Goal: Transaction & Acquisition: Register for event/course

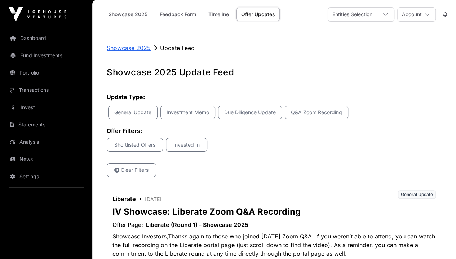
click at [131, 47] on p "Showcase 2025" at bounding box center [129, 48] width 44 height 9
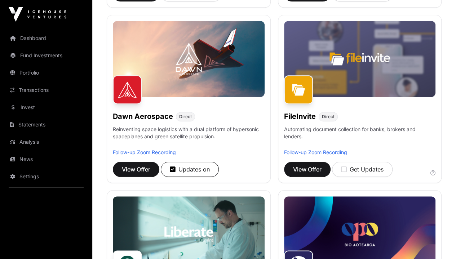
scroll to position [275, 0]
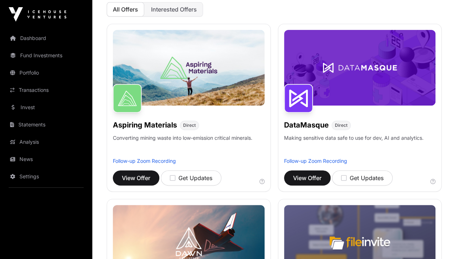
scroll to position [0, 0]
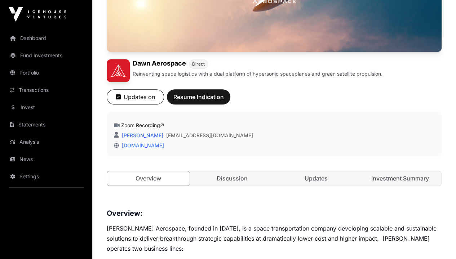
scroll to position [171, 0]
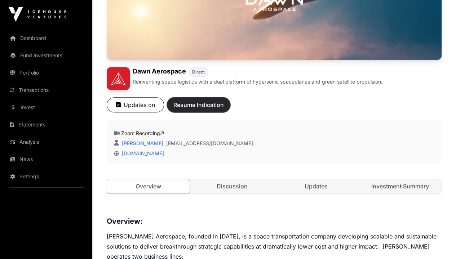
click at [224, 101] on span "Resume Indication" at bounding box center [198, 105] width 50 height 9
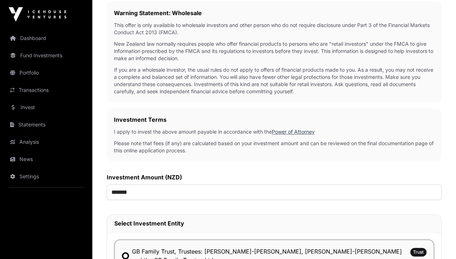
scroll to position [146, 0]
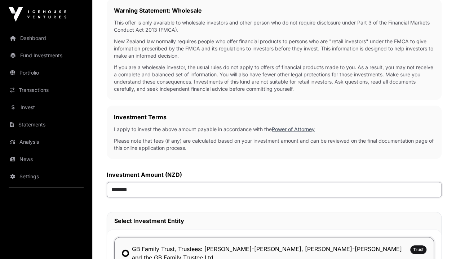
click at [199, 183] on input "*******" at bounding box center [274, 189] width 335 height 15
type input "*******"
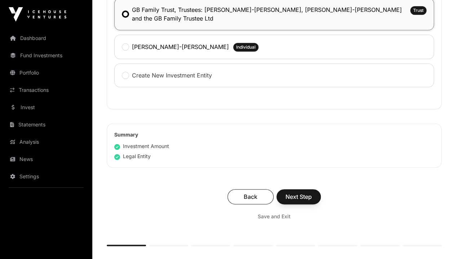
scroll to position [386, 0]
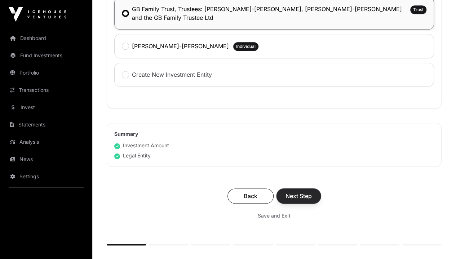
click at [312, 192] on span "Next Step" at bounding box center [298, 196] width 26 height 9
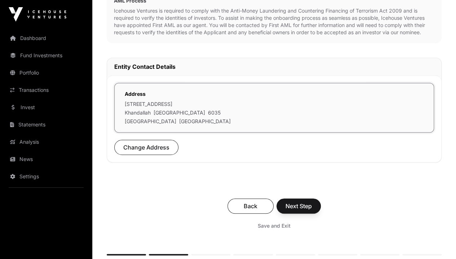
scroll to position [199, 0]
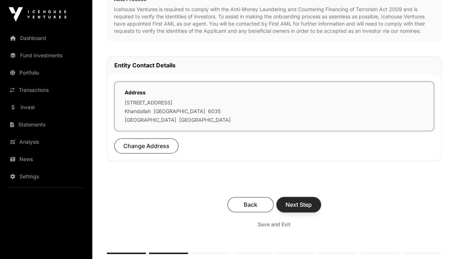
click at [312, 200] on span "Next Step" at bounding box center [298, 204] width 26 height 9
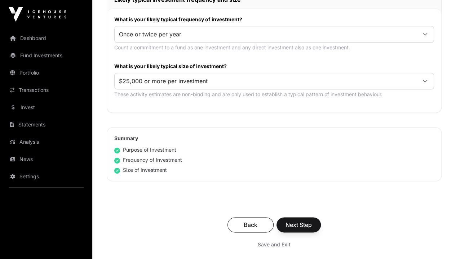
scroll to position [417, 0]
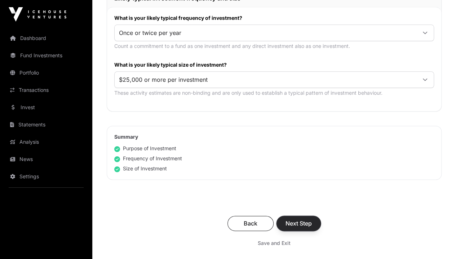
click at [312, 219] on span "Next Step" at bounding box center [298, 223] width 26 height 9
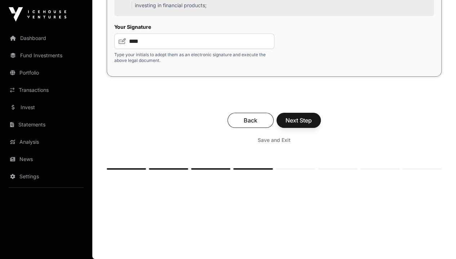
scroll to position [1396, 0]
click at [312, 125] on span "Next Step" at bounding box center [298, 120] width 26 height 9
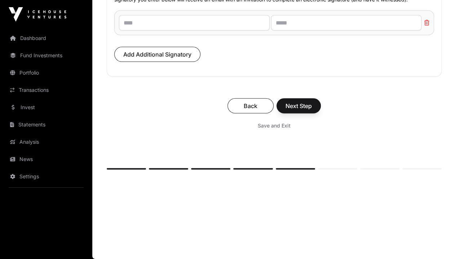
scroll to position [5912, 0]
click at [312, 110] on span "Next Step" at bounding box center [298, 106] width 26 height 9
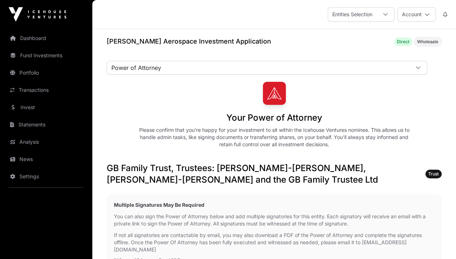
click at [0, 0] on link "Tax Certificate" at bounding box center [0, 0] width 0 height 0
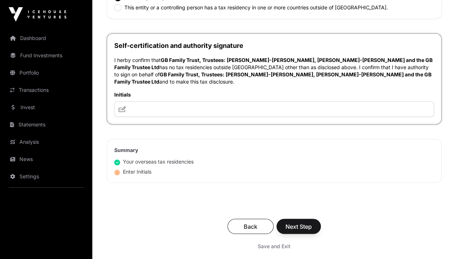
scroll to position [553, 0]
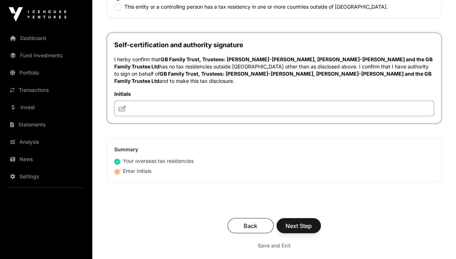
click at [236, 116] on input "text" at bounding box center [274, 108] width 320 height 15
type input "****"
click at [312, 230] on span "Next Step" at bounding box center [298, 225] width 26 height 9
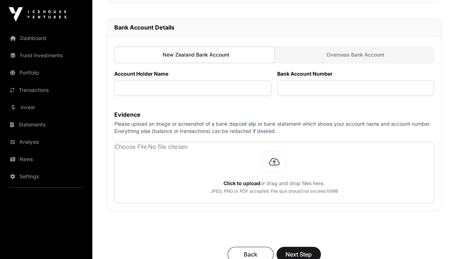
scroll to position [239, 0]
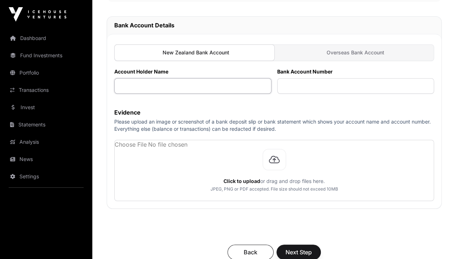
click at [228, 78] on input "text" at bounding box center [192, 85] width 157 height 15
type input "**********"
click at [332, 78] on input "text" at bounding box center [355, 85] width 157 height 15
type input "**********"
click at [277, 214] on div "**********" at bounding box center [274, 72] width 335 height 458
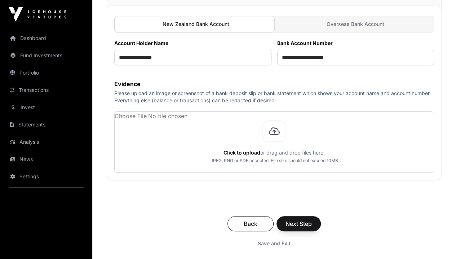
scroll to position [297, 0]
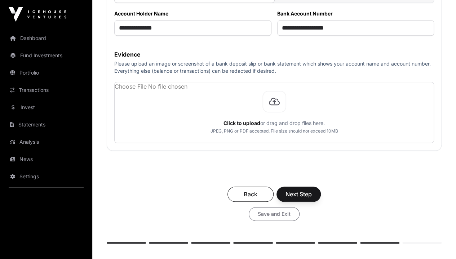
click at [290, 210] on span "Save and Exit" at bounding box center [274, 213] width 33 height 7
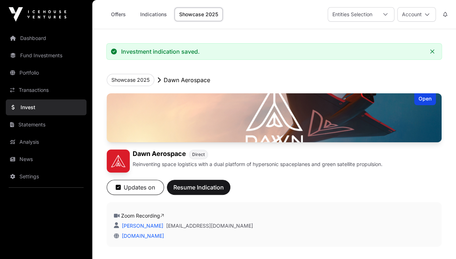
click at [204, 17] on link "Showcase 2025" at bounding box center [198, 15] width 48 height 14
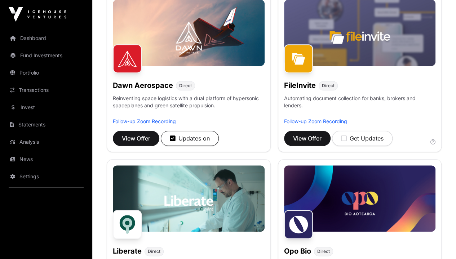
scroll to position [288, 0]
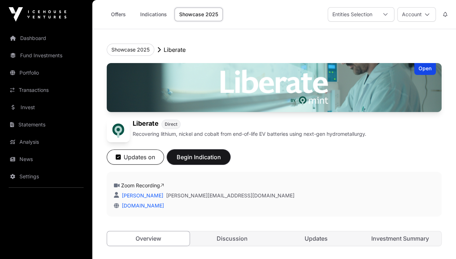
click at [221, 161] on span "Begin Indication" at bounding box center [198, 157] width 45 height 9
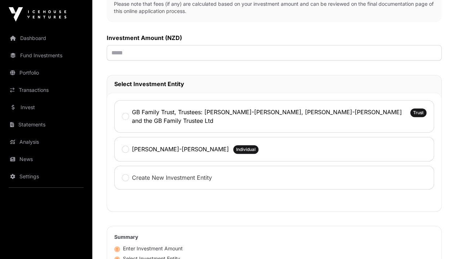
scroll to position [282, 0]
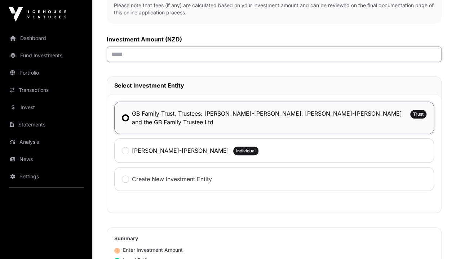
click at [210, 49] on input "text" at bounding box center [274, 53] width 335 height 15
type input "*******"
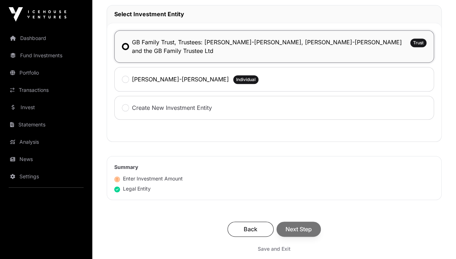
scroll to position [354, 0]
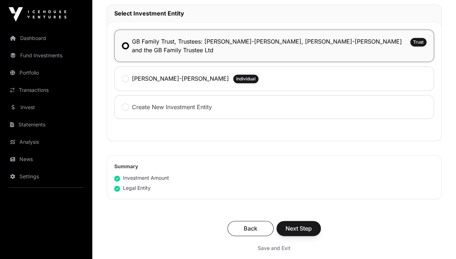
click at [336, 221] on div "Back Next Step" at bounding box center [274, 228] width 320 height 15
click at [312, 224] on span "Next Step" at bounding box center [298, 228] width 26 height 9
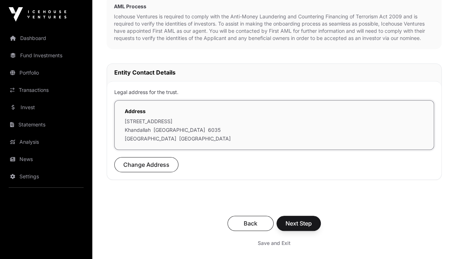
scroll to position [259, 0]
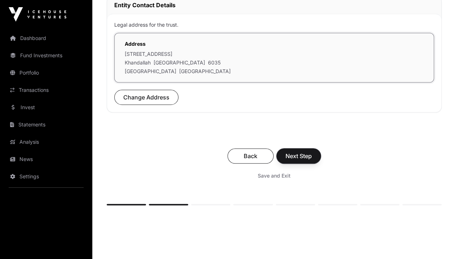
click at [312, 152] on span "Next Step" at bounding box center [298, 156] width 26 height 9
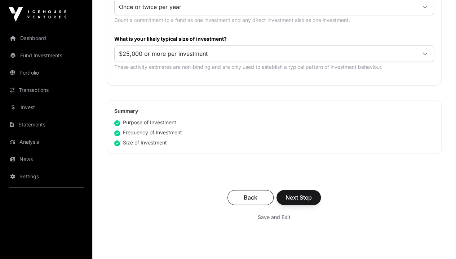
scroll to position [444, 0]
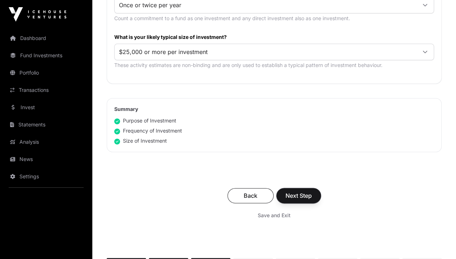
click at [312, 191] on span "Next Step" at bounding box center [298, 195] width 26 height 9
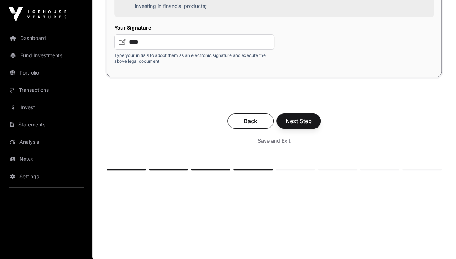
scroll to position [1382, 0]
click at [312, 125] on span "Next Step" at bounding box center [298, 120] width 26 height 9
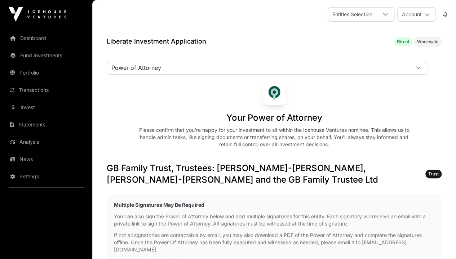
click at [0, 0] on link "Tax Certificate" at bounding box center [0, 0] width 0 height 0
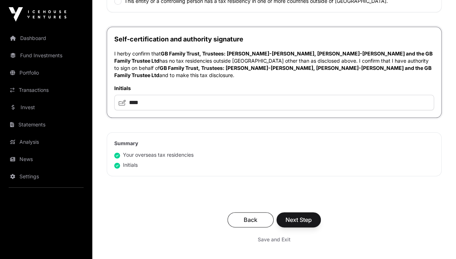
scroll to position [376, 0]
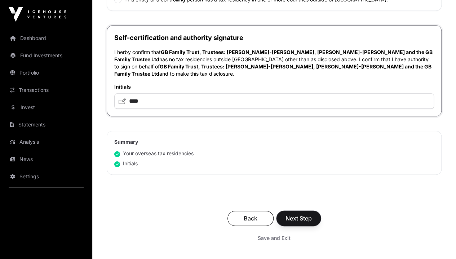
click at [312, 214] on span "Next Step" at bounding box center [298, 218] width 26 height 9
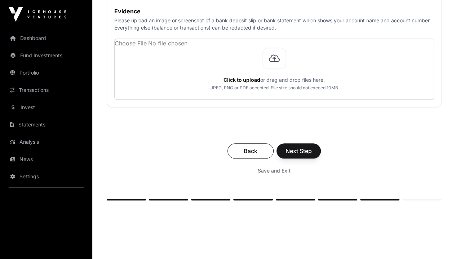
scroll to position [363, 0]
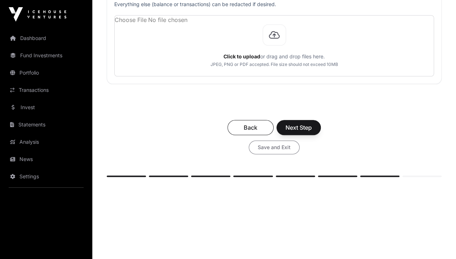
click at [290, 144] on span "Save and Exit" at bounding box center [274, 147] width 33 height 7
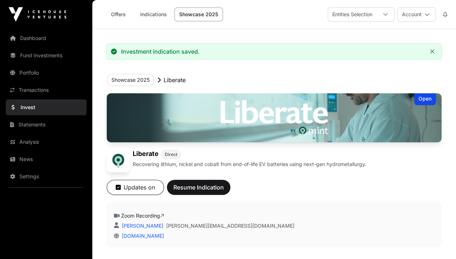
click at [198, 17] on link "Showcase 2025" at bounding box center [198, 15] width 48 height 14
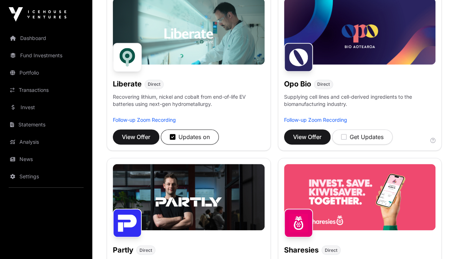
scroll to position [453, 0]
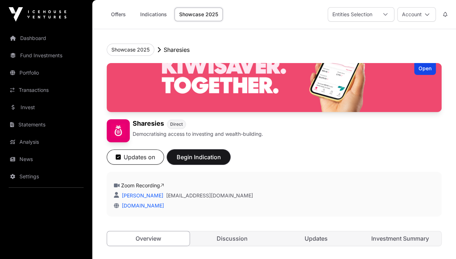
click at [221, 161] on span "Begin Indication" at bounding box center [198, 157] width 45 height 9
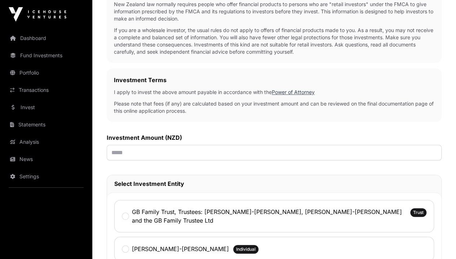
scroll to position [195, 0]
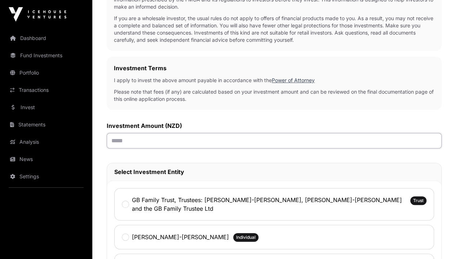
click at [265, 138] on input "text" at bounding box center [274, 140] width 335 height 15
type input "*******"
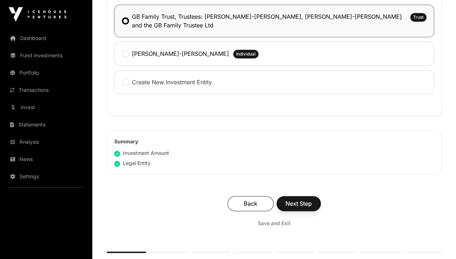
scroll to position [379, 0]
click at [312, 199] on span "Next Step" at bounding box center [298, 203] width 26 height 9
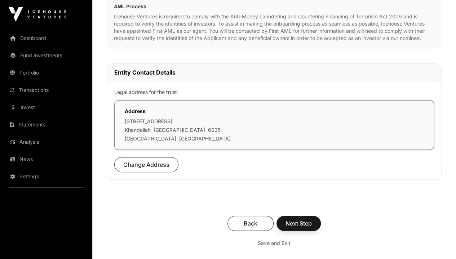
scroll to position [229, 0]
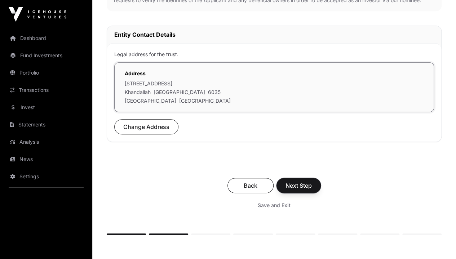
click at [312, 181] on span "Next Step" at bounding box center [298, 185] width 26 height 9
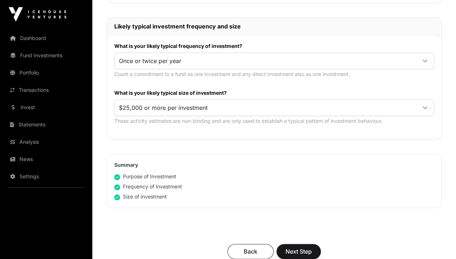
scroll to position [400, 0]
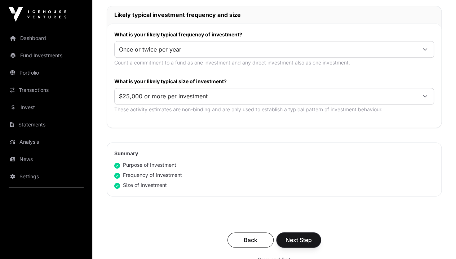
click at [312, 236] on span "Next Step" at bounding box center [298, 240] width 26 height 9
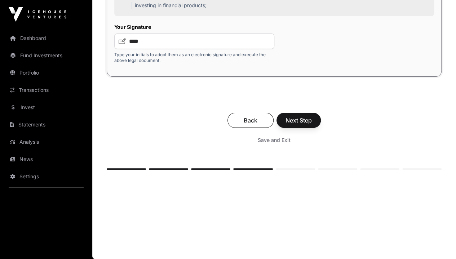
scroll to position [1435, 0]
click at [312, 125] on span "Next Step" at bounding box center [298, 120] width 26 height 9
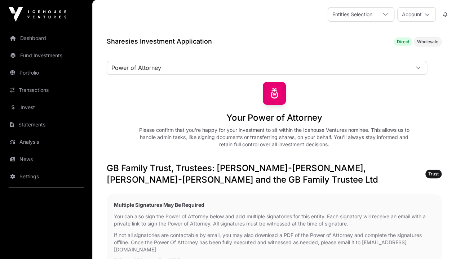
click at [0, 0] on link "Tax Certificate" at bounding box center [0, 0] width 0 height 0
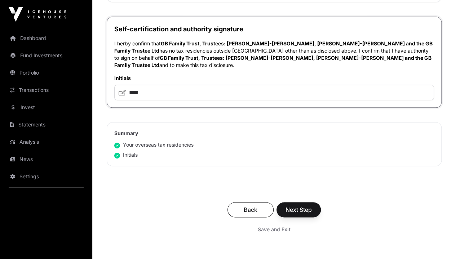
scroll to position [386, 0]
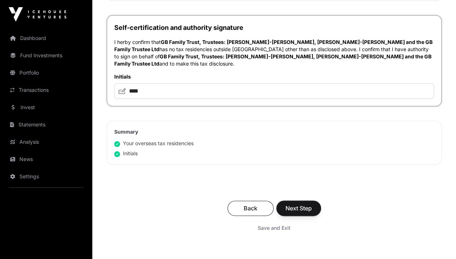
click at [312, 204] on span "Next Step" at bounding box center [298, 208] width 26 height 9
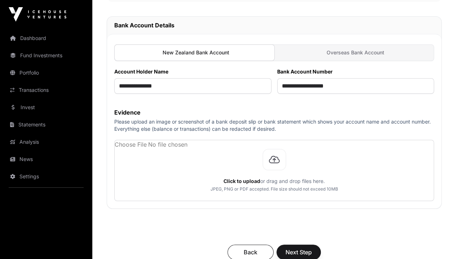
scroll to position [243, 0]
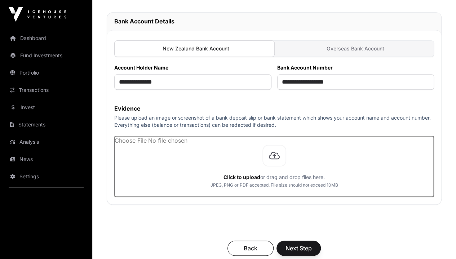
click at [316, 150] on input "file" at bounding box center [274, 166] width 319 height 61
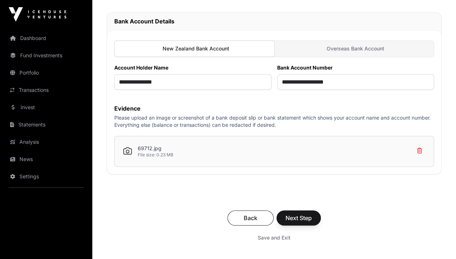
click at [173, 145] on p "69712.jpg" at bounding box center [156, 148] width 36 height 7
click at [173, 152] on p "File size: 0.23 MB" at bounding box center [156, 155] width 36 height 6
click at [132, 147] on icon at bounding box center [127, 151] width 9 height 9
click at [229, 184] on div "**********" at bounding box center [274, 53] width 335 height 428
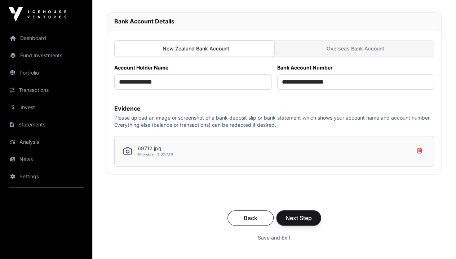
click at [312, 214] on span "Next Step" at bounding box center [298, 218] width 26 height 9
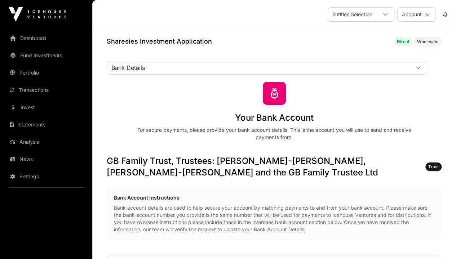
click at [351, 15] on div "Entities Selection" at bounding box center [352, 15] width 49 height 14
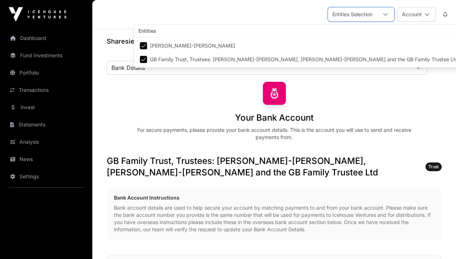
scroll to position [7, 4]
click at [240, 85] on div "Your Bank Account For secure payments, please provide your bank account details…" at bounding box center [274, 111] width 335 height 59
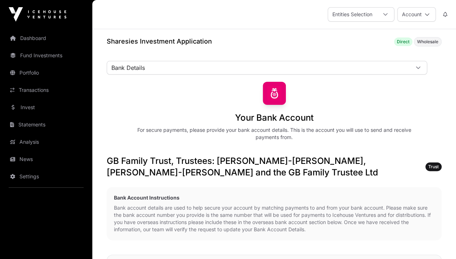
click at [227, 82] on div "Your Bank Account For secure payments, please provide your bank account details…" at bounding box center [274, 111] width 335 height 59
click at [0, 0] on link "Investment" at bounding box center [0, 0] width 0 height 0
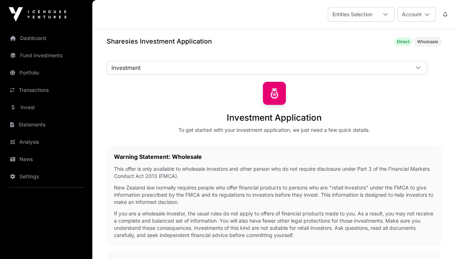
click at [236, 13] on div "Entities Selection Account" at bounding box center [274, 14] width 355 height 29
click at [40, 38] on link "Dashboard" at bounding box center [46, 38] width 81 height 16
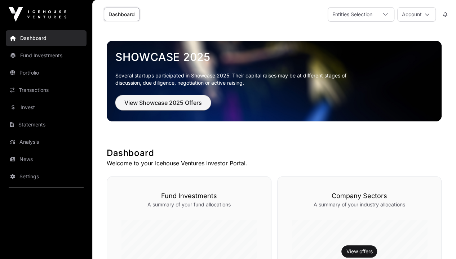
click at [154, 105] on span "View Showcase 2025 Offers" at bounding box center [162, 102] width 77 height 9
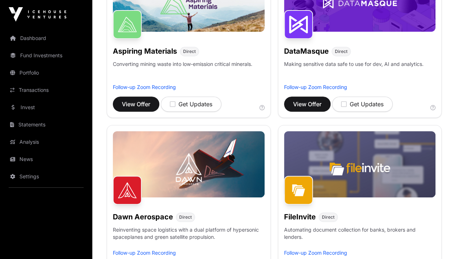
scroll to position [161, 0]
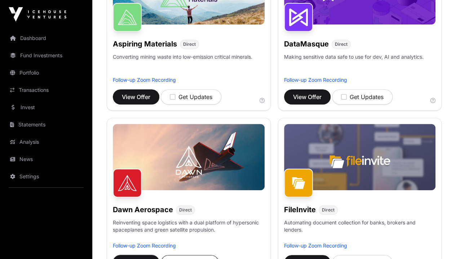
click at [150, 258] on span "View Offer" at bounding box center [136, 262] width 28 height 9
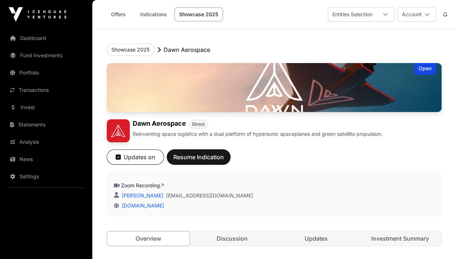
click at [224, 161] on span "Resume Indication" at bounding box center [198, 157] width 50 height 9
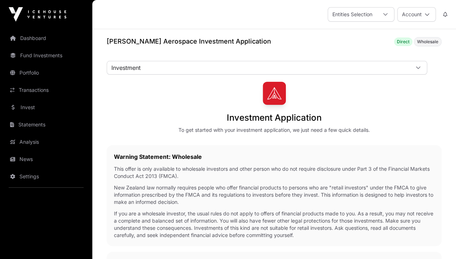
click at [0, 0] on link "Bank Details" at bounding box center [0, 0] width 0 height 0
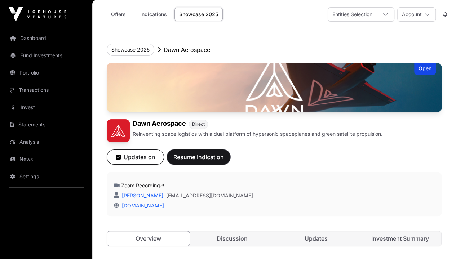
click at [224, 161] on span "Resume Indication" at bounding box center [198, 157] width 50 height 9
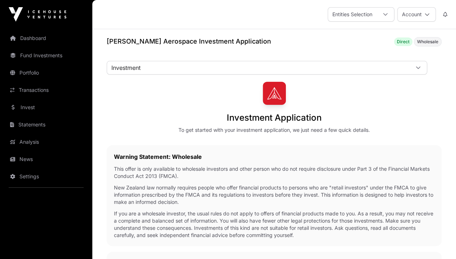
click at [39, 36] on link "Dashboard" at bounding box center [46, 38] width 81 height 16
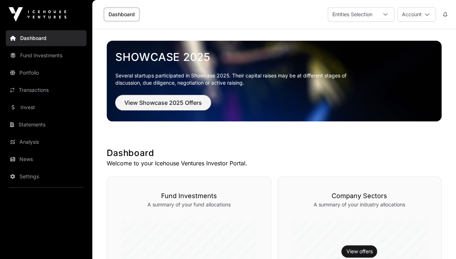
click at [155, 101] on span "View Showcase 2025 Offers" at bounding box center [162, 102] width 77 height 9
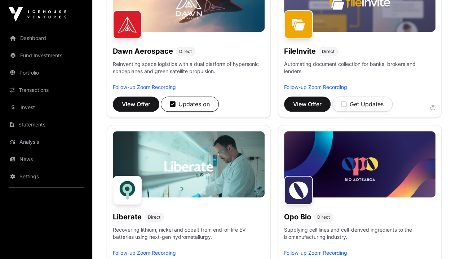
scroll to position [352, 0]
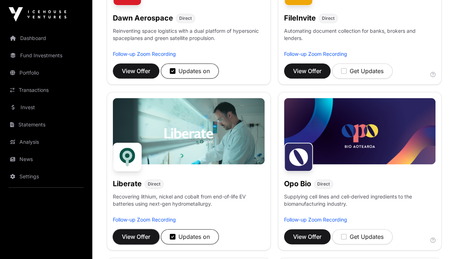
click at [150, 232] on span "View Offer" at bounding box center [136, 236] width 28 height 9
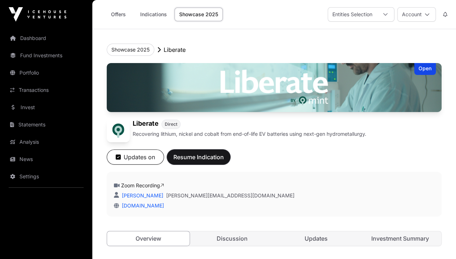
click at [224, 161] on span "Resume Indication" at bounding box center [198, 157] width 50 height 9
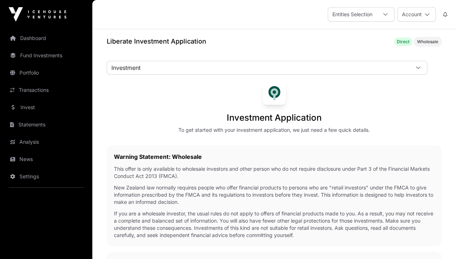
click at [0, 0] on link "Bank Details" at bounding box center [0, 0] width 0 height 0
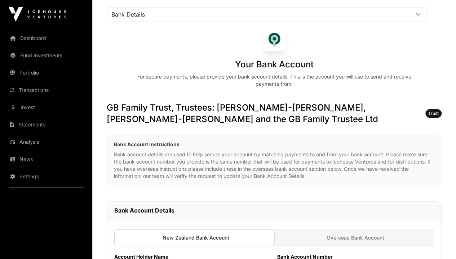
scroll to position [9, 0]
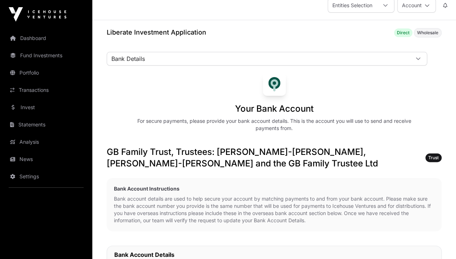
click at [42, 38] on link "Dashboard" at bounding box center [46, 38] width 81 height 16
